Goal: Task Accomplishment & Management: Use online tool/utility

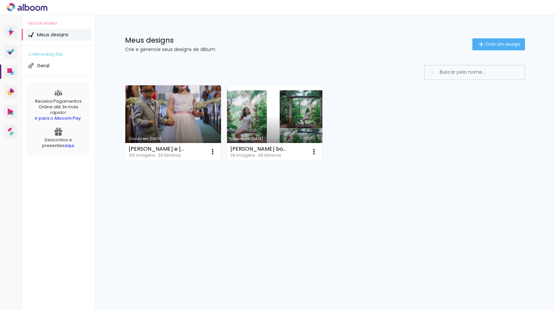
click at [160, 104] on link "Criado em [DATE]" at bounding box center [173, 122] width 96 height 75
